Goal: Check status

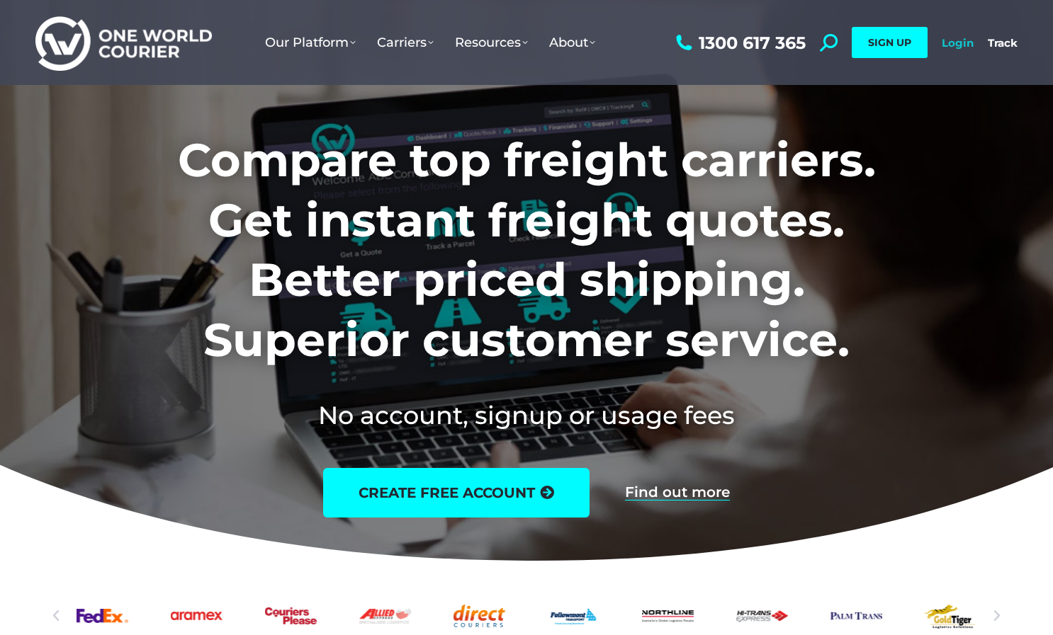
click at [963, 43] on link "Login" at bounding box center [957, 42] width 32 height 13
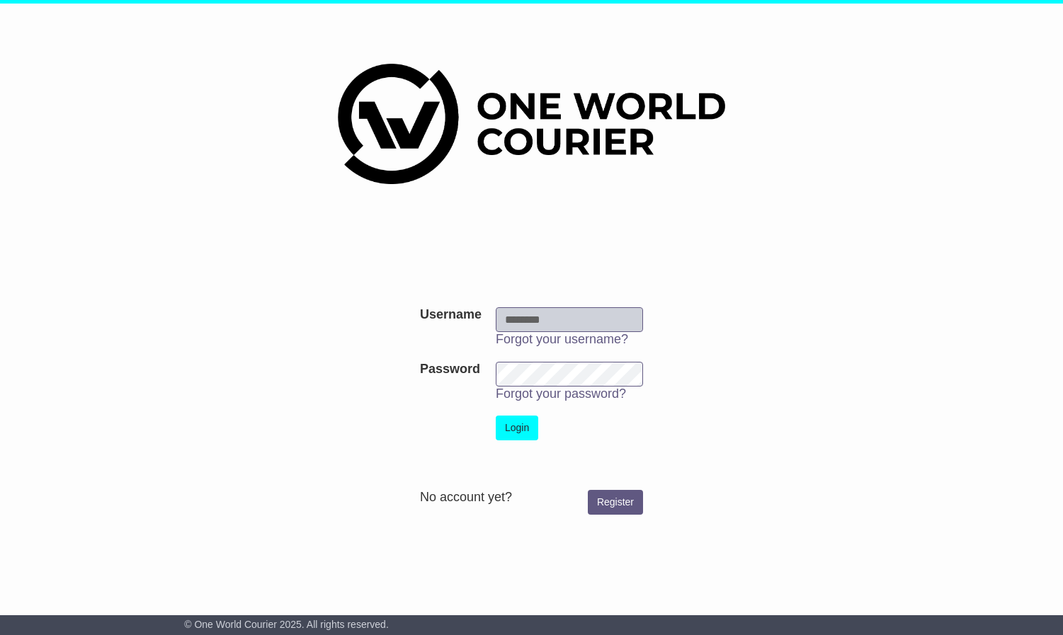
type input "**********"
click at [527, 428] on button "Login" at bounding box center [517, 428] width 43 height 25
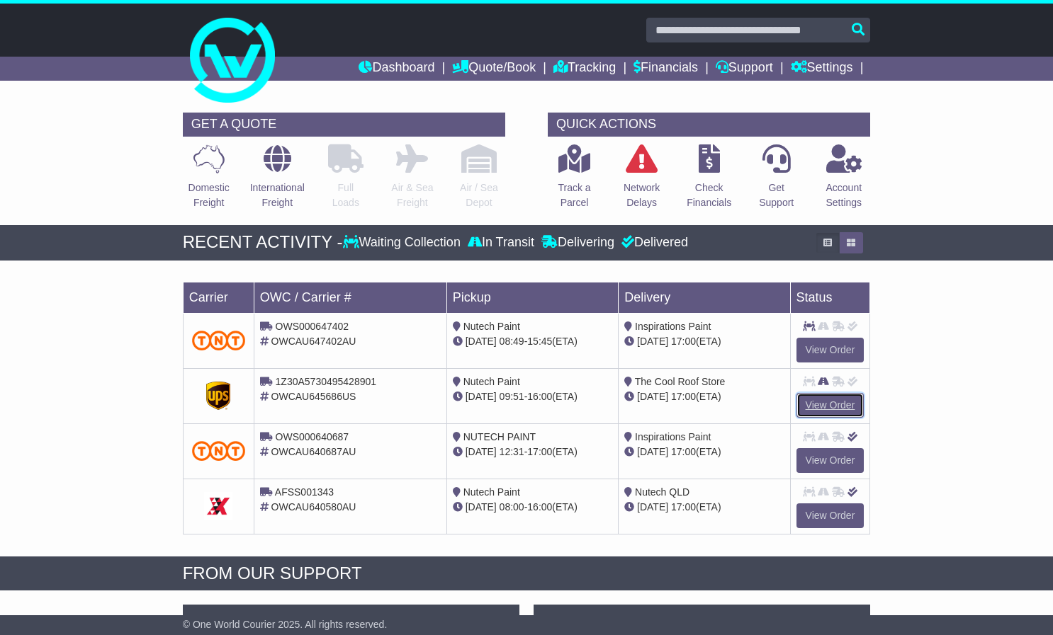
click at [832, 404] on link "View Order" at bounding box center [830, 405] width 68 height 25
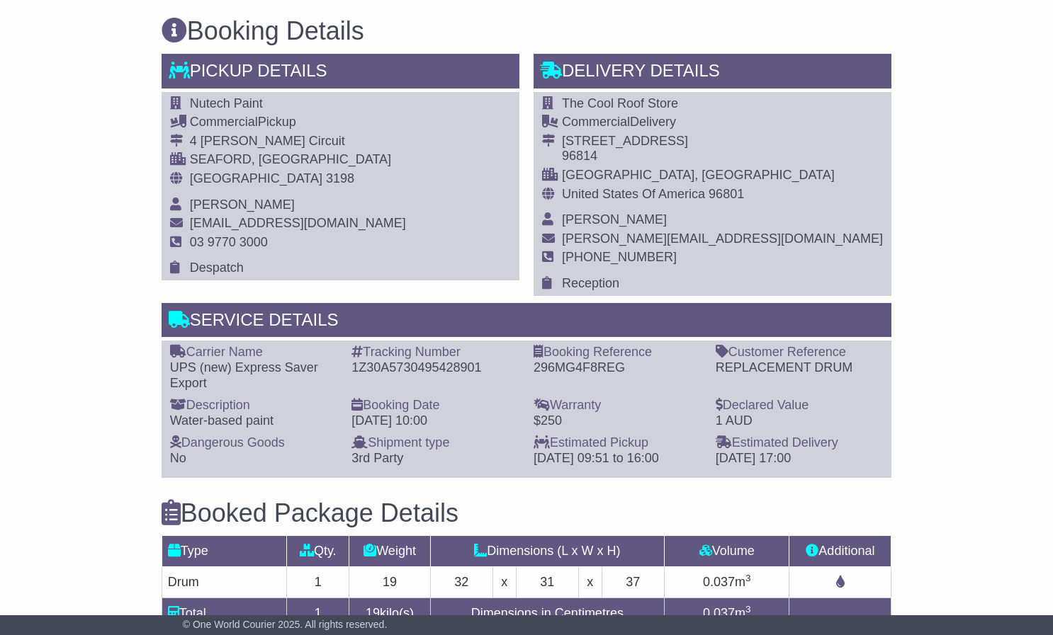
scroll to position [708, 0]
click at [434, 377] on div "1Z30A5730495428901" at bounding box center [435, 369] width 168 height 16
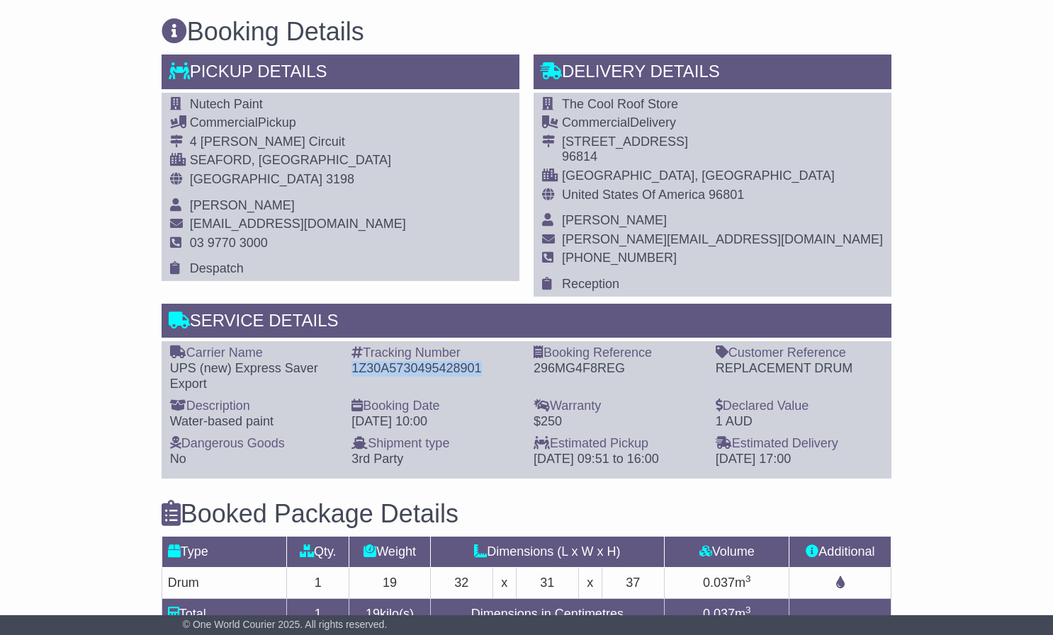
click at [434, 377] on div "1Z30A5730495428901" at bounding box center [435, 369] width 168 height 16
copy div "1Z30A5730495428901"
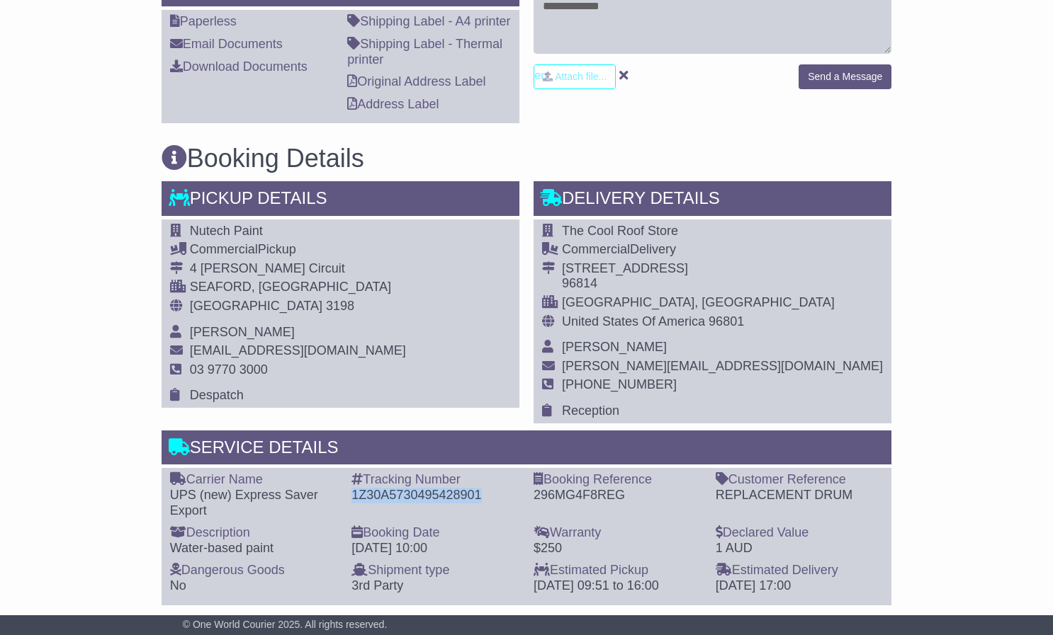
scroll to position [560, 0]
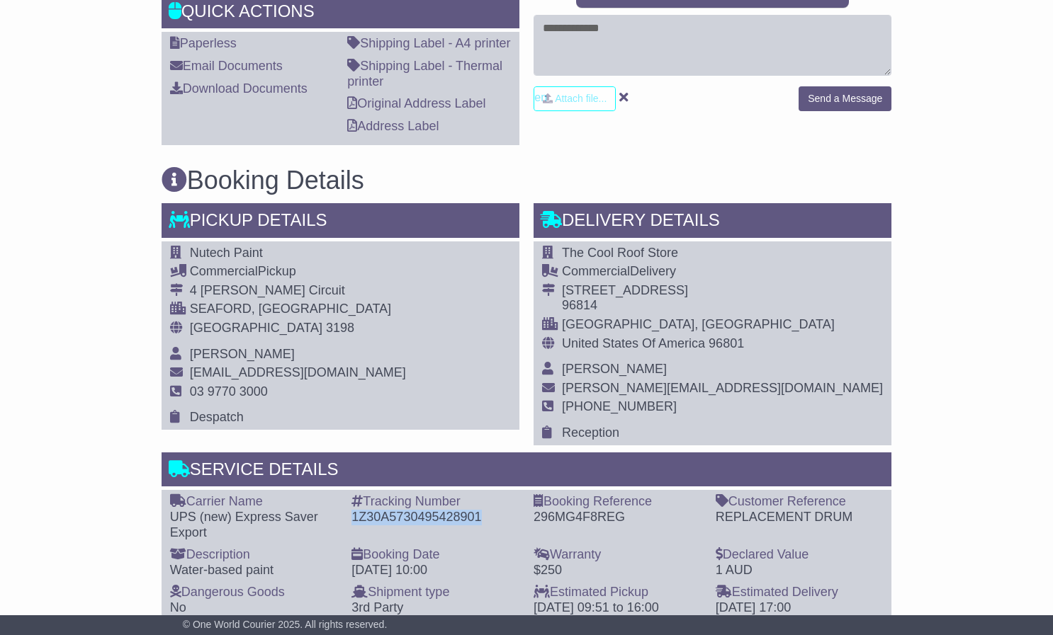
copy div "1Z30A5730495428901"
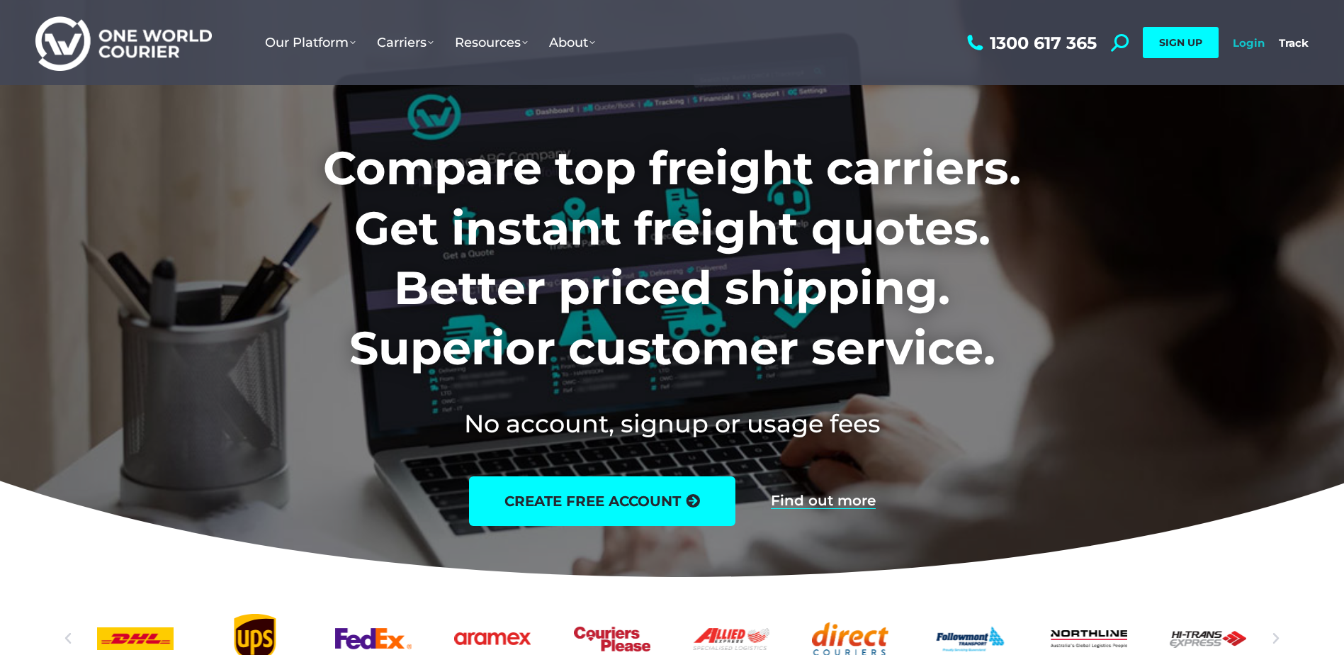
click at [1243, 44] on link "Login" at bounding box center [1249, 42] width 32 height 13
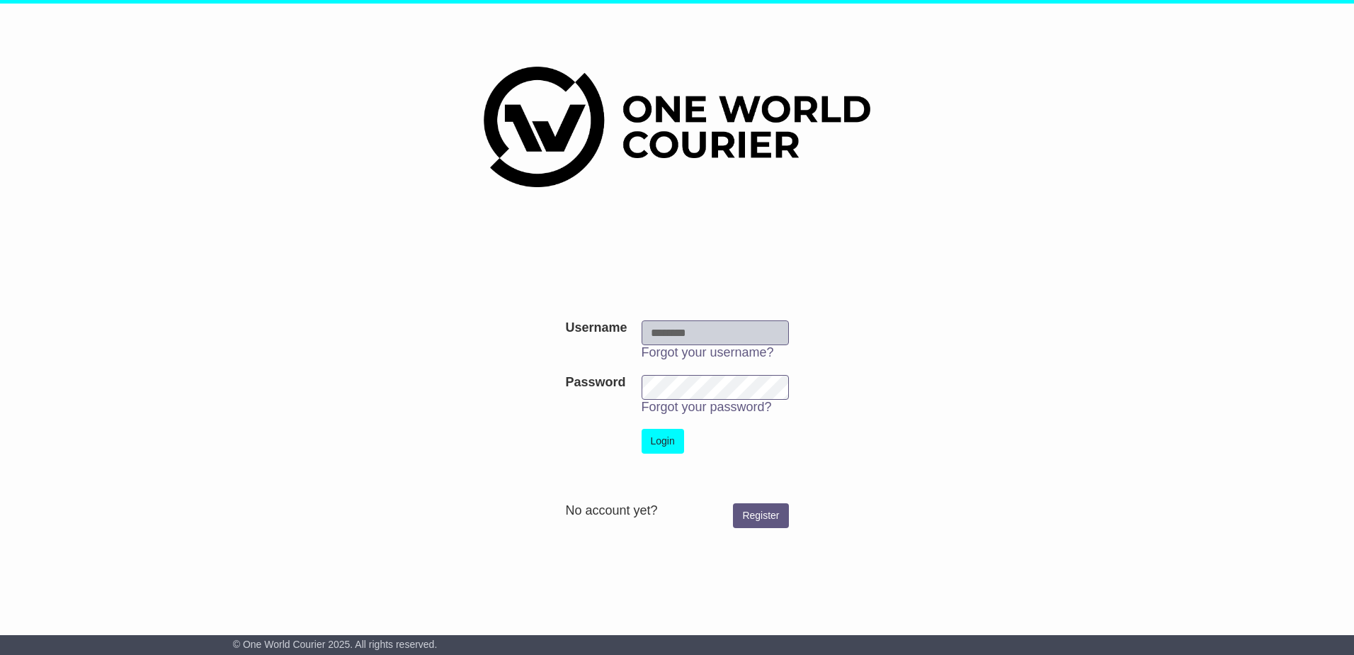
type input "**********"
click at [655, 441] on button "Login" at bounding box center [663, 441] width 43 height 25
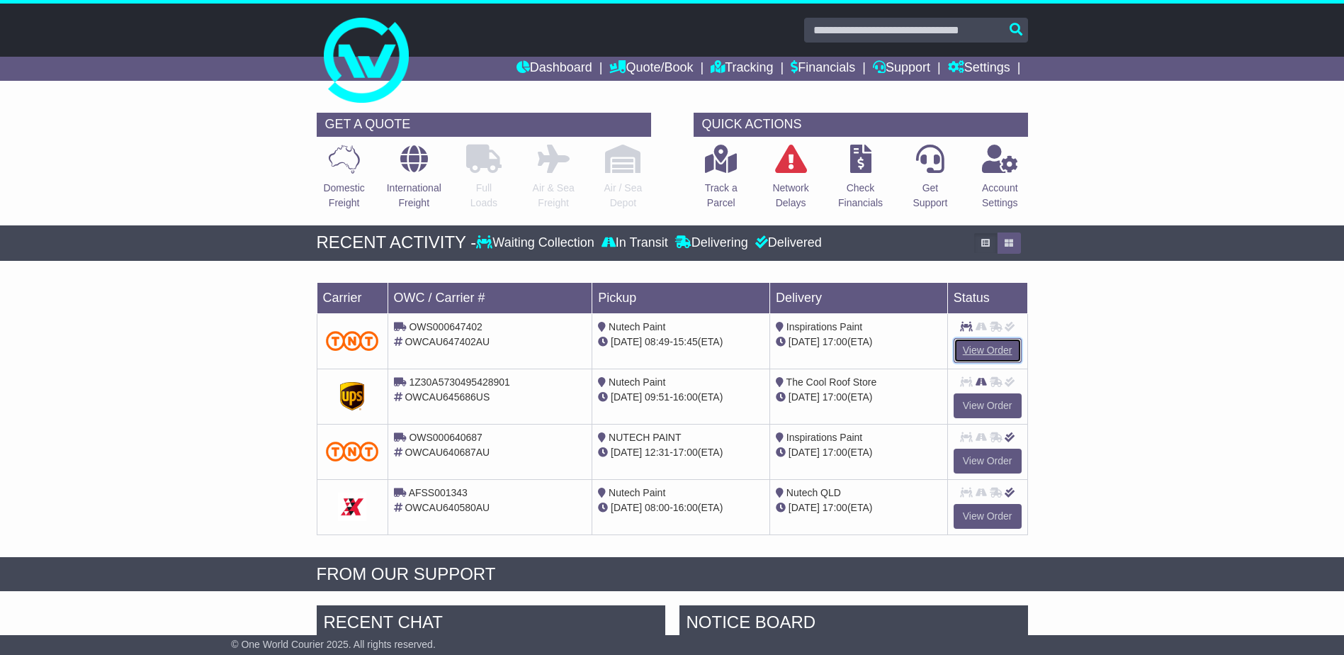
click at [990, 351] on link "View Order" at bounding box center [987, 350] width 68 height 25
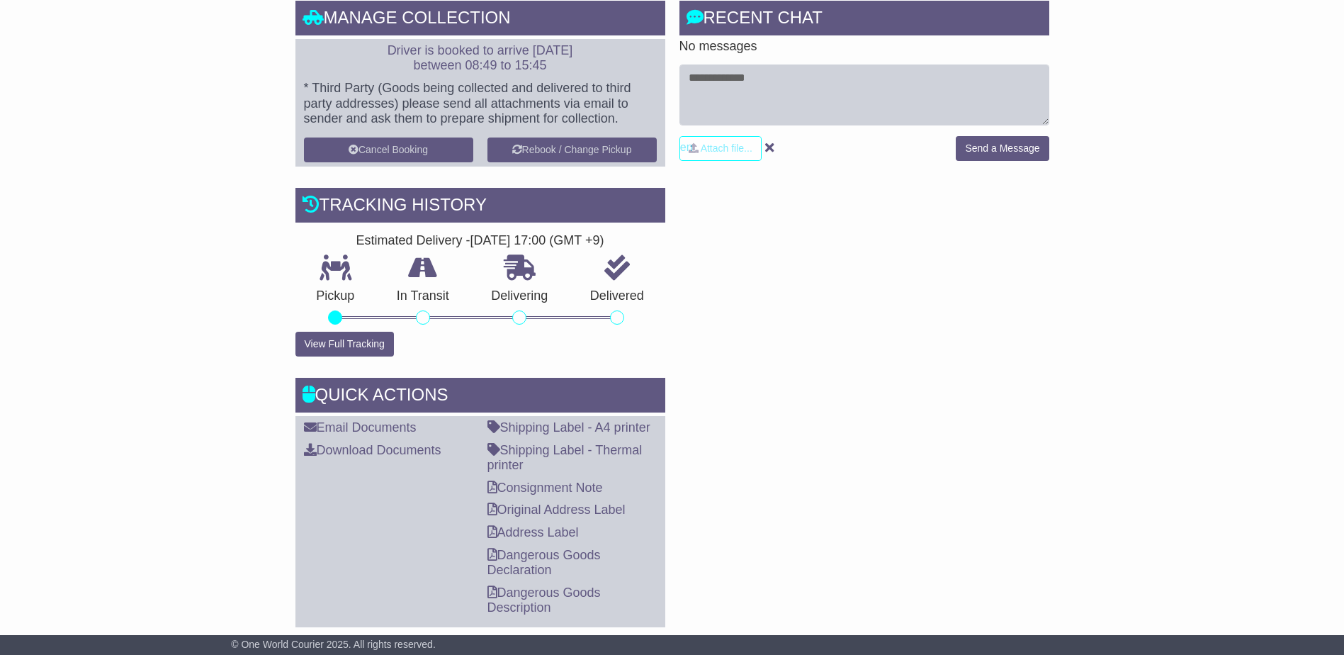
scroll to position [567, 0]
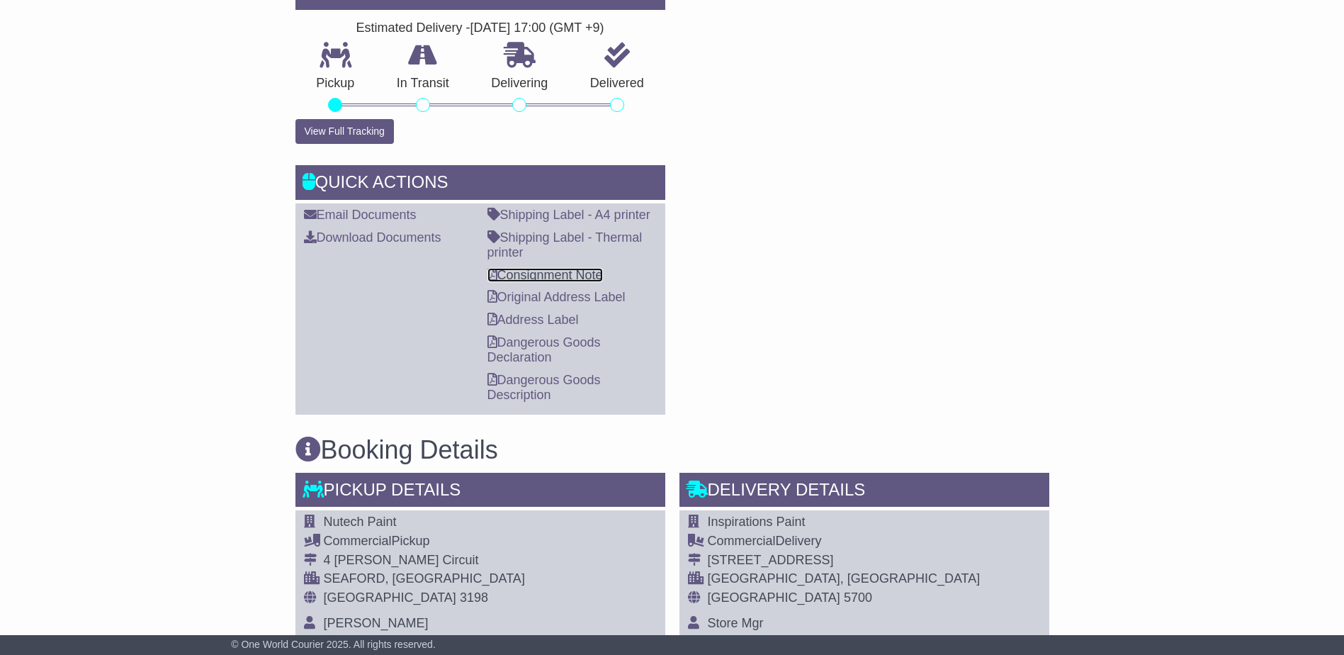
click at [572, 268] on link "Consignment Note" at bounding box center [544, 275] width 115 height 14
click at [574, 208] on link "Shipping Label - A4 printer" at bounding box center [568, 215] width 163 height 14
